Goal: Check status: Check status

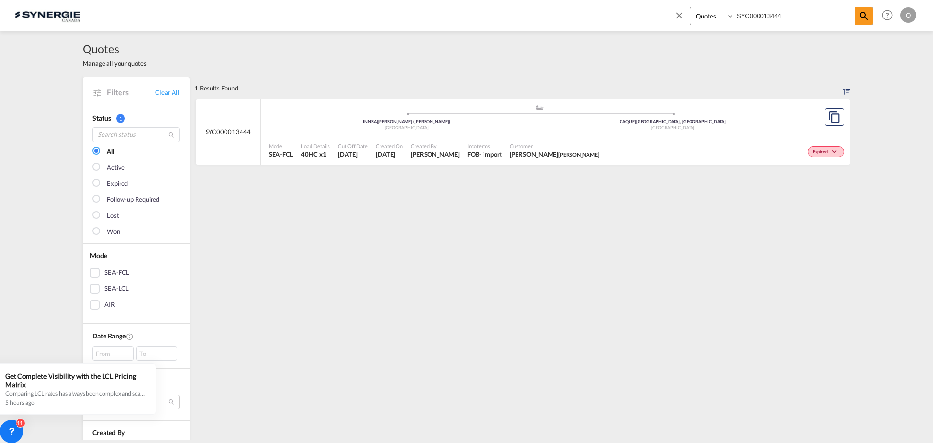
select select "Quotes"
drag, startPoint x: 812, startPoint y: 15, endPoint x: 627, endPoint y: 14, distance: 184.2
click at [627, 14] on div "Bookings Quotes Enquiries SYC000013444 Help Resources Product Release O My Prof…" at bounding box center [467, 15] width 904 height 30
paste input "859"
type input "SYC000013859"
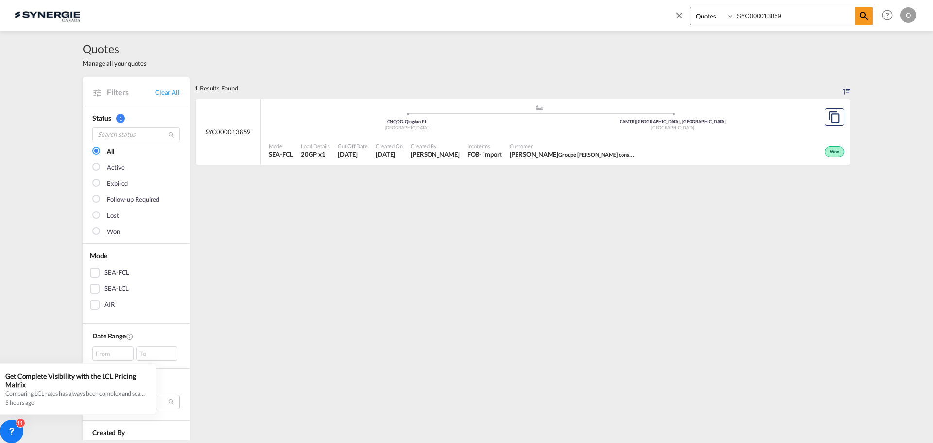
click at [538, 151] on span "GUILLAUME PELLETIER Groupe Pelletier construction" at bounding box center [573, 154] width 126 height 9
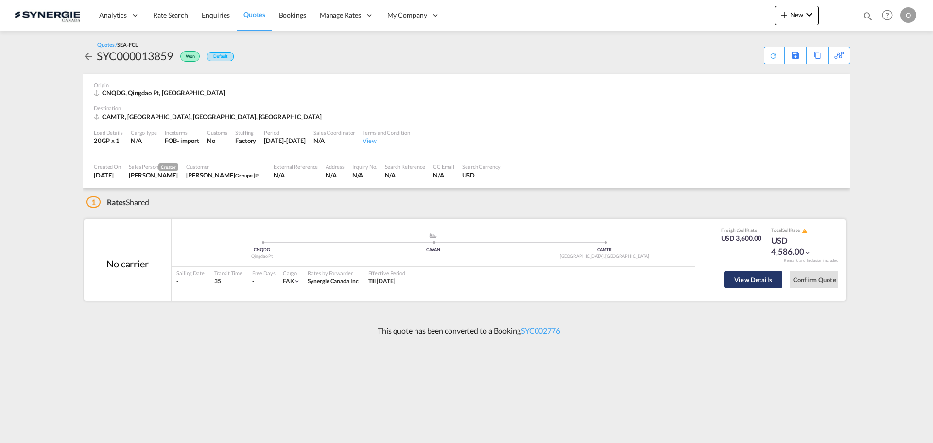
click at [760, 281] on button "View Details" at bounding box center [753, 279] width 58 height 17
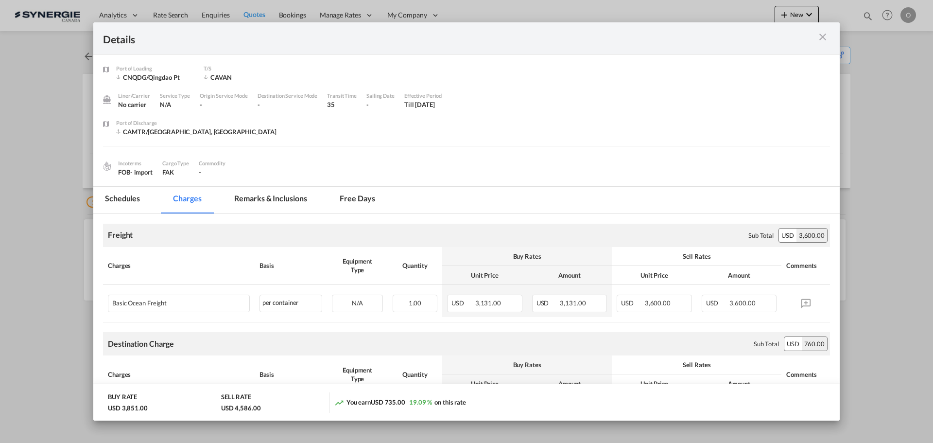
click at [273, 199] on md-tab-item "Remarks & Inclusions" at bounding box center [271, 200] width 96 height 27
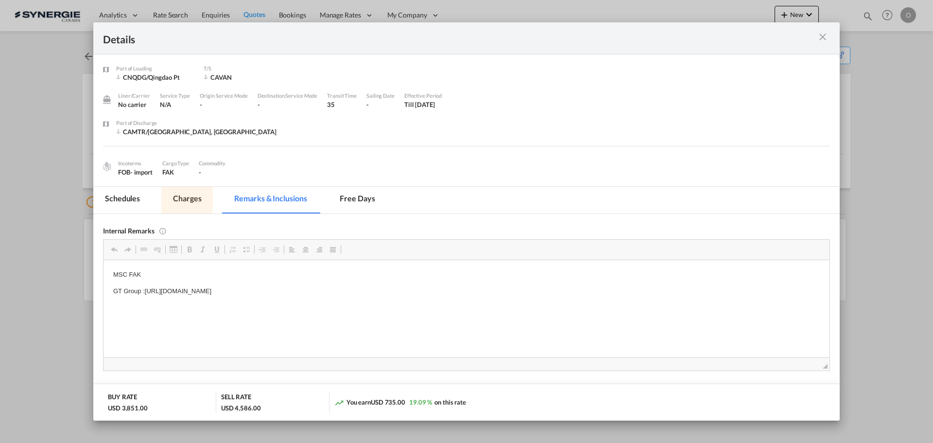
click at [183, 196] on md-tab-item "Charges" at bounding box center [187, 200] width 52 height 27
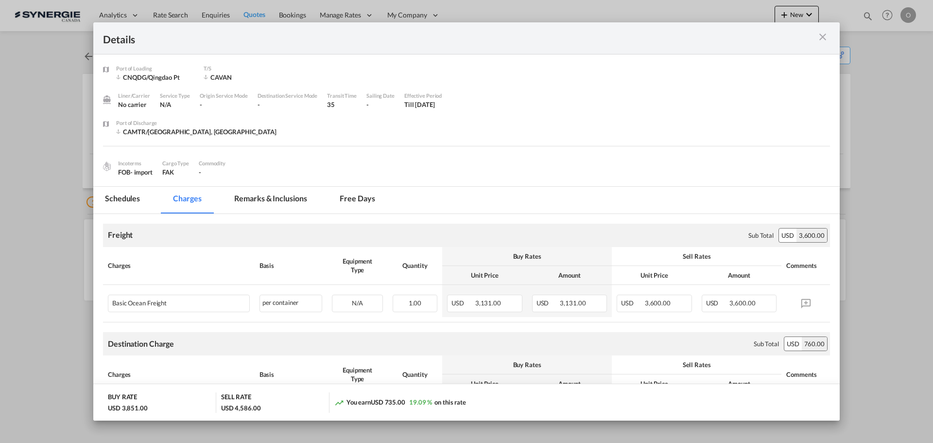
click at [121, 200] on md-tab-item "Schedules" at bounding box center [122, 200] width 58 height 27
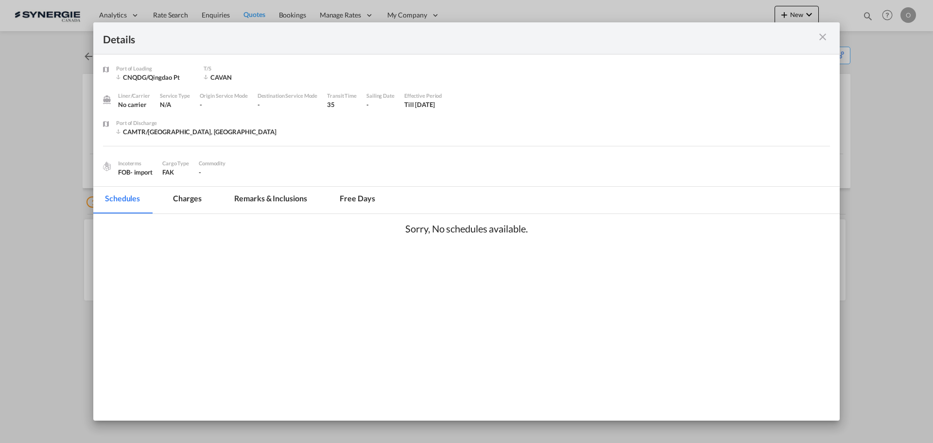
click at [195, 199] on md-tab-item "Charges" at bounding box center [187, 200] width 52 height 27
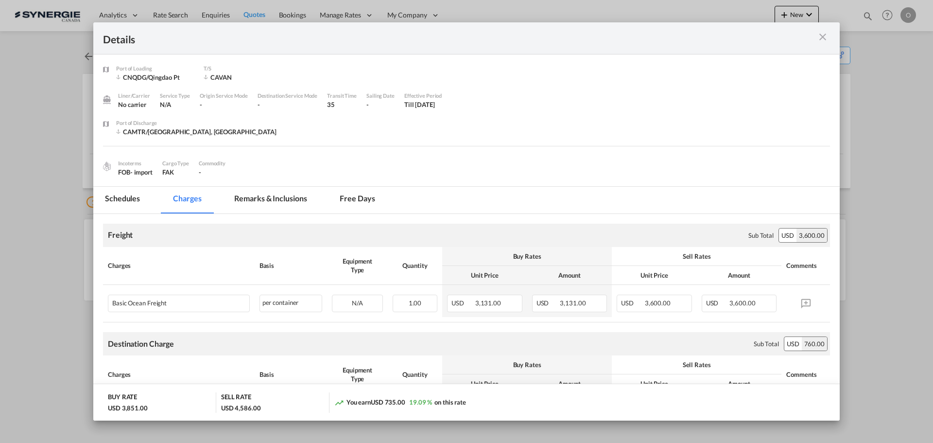
click at [283, 197] on md-tab-item "Remarks & Inclusions" at bounding box center [271, 200] width 96 height 27
click at [284, 197] on md-tab-item "Remarks & Inclusions" at bounding box center [271, 200] width 96 height 27
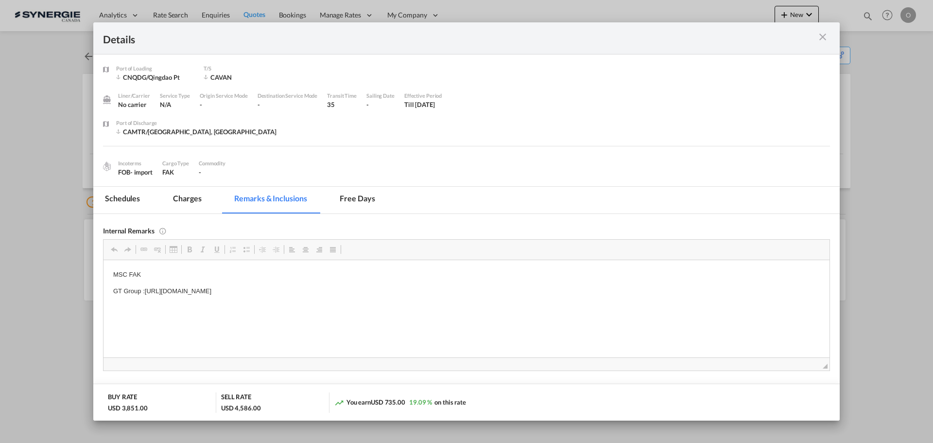
click at [825, 38] on md-icon "icon-close m-3 fg-AAA8AD cursor" at bounding box center [823, 37] width 12 height 12
